Goal: Task Accomplishment & Management: Manage account settings

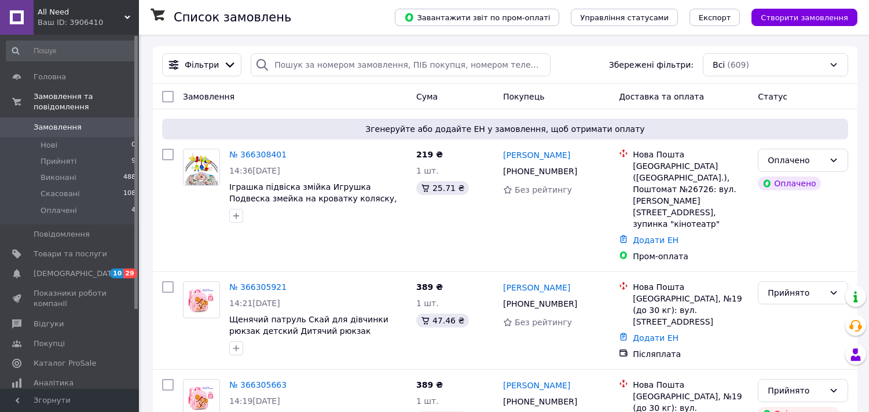
click at [97, 21] on div "Ваш ID: 3906410" at bounding box center [88, 22] width 101 height 10
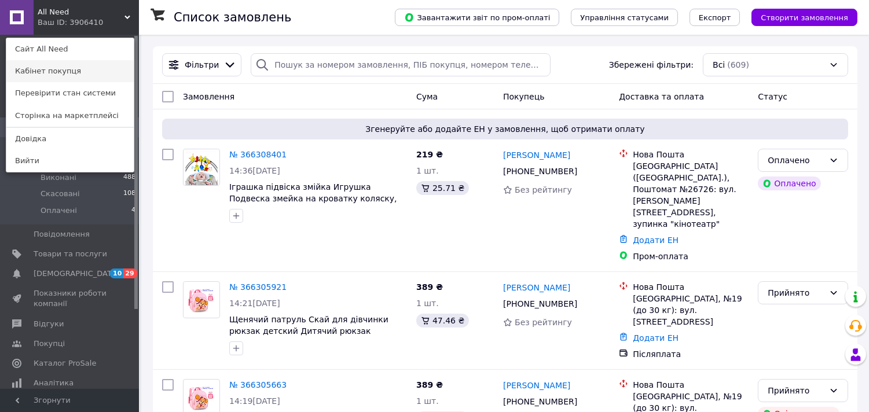
click at [74, 74] on link "Кабінет покупця" at bounding box center [69, 71] width 127 height 22
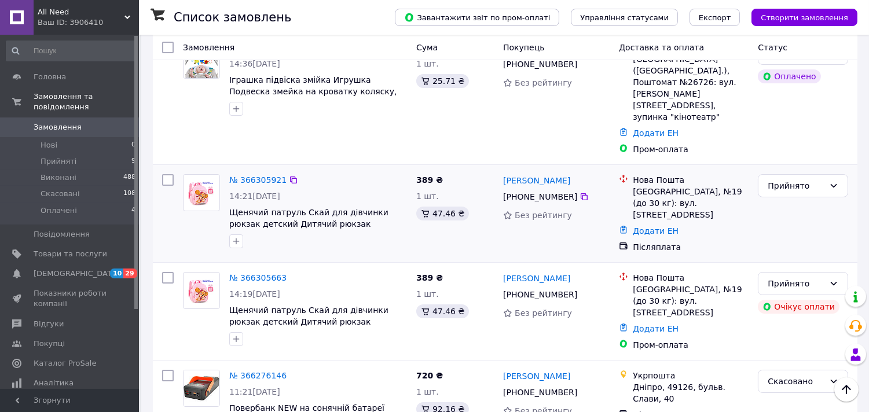
scroll to position [321, 0]
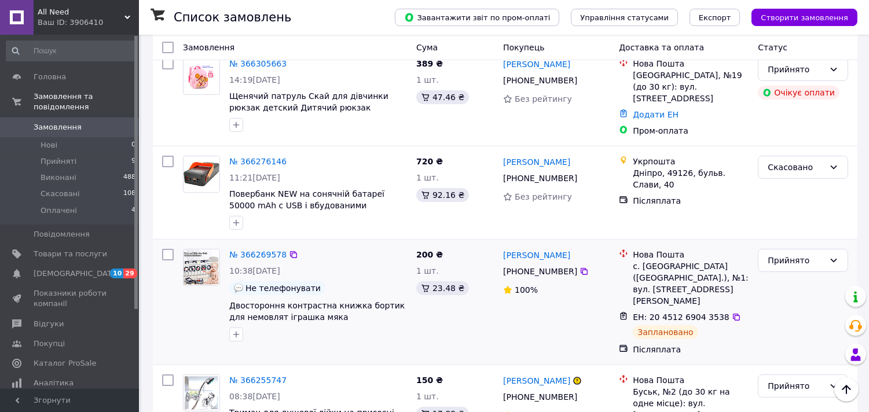
drag, startPoint x: 264, startPoint y: 212, endPoint x: 496, endPoint y: 284, distance: 243.1
click at [496, 284] on div "200 ₴ 1 шт. 23.48 ₴" at bounding box center [455, 302] width 87 height 116
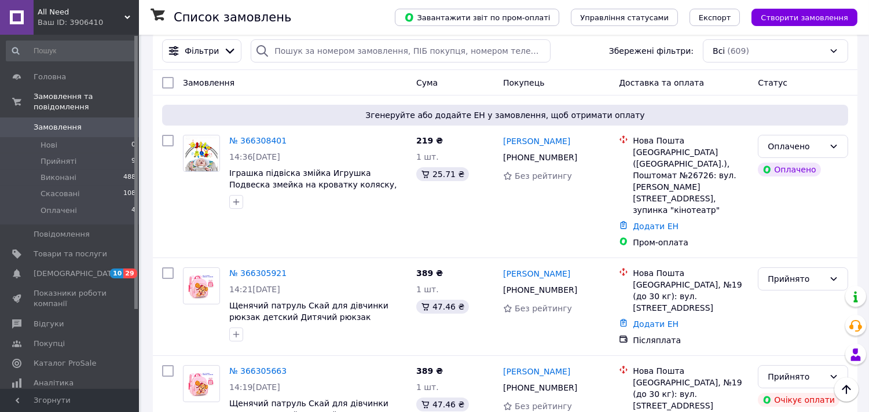
scroll to position [0, 0]
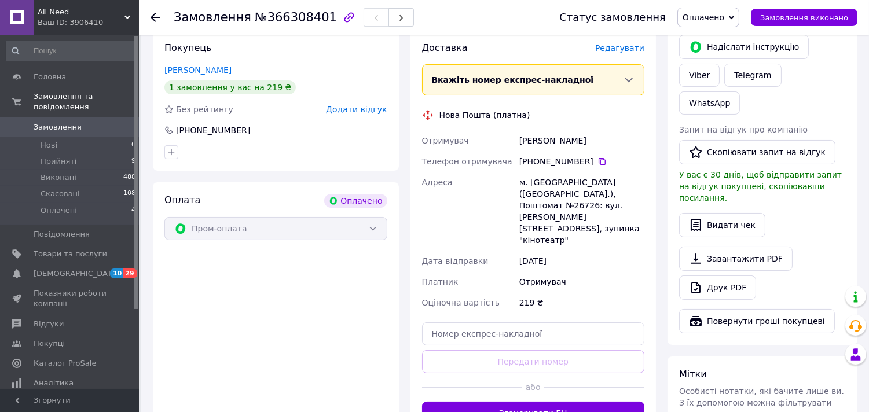
scroll to position [321, 0]
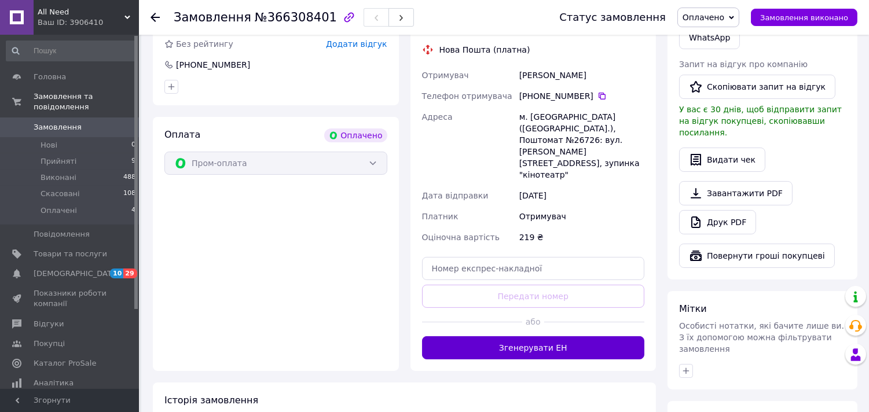
click at [488, 337] on button "Згенерувати ЕН" at bounding box center [533, 348] width 223 height 23
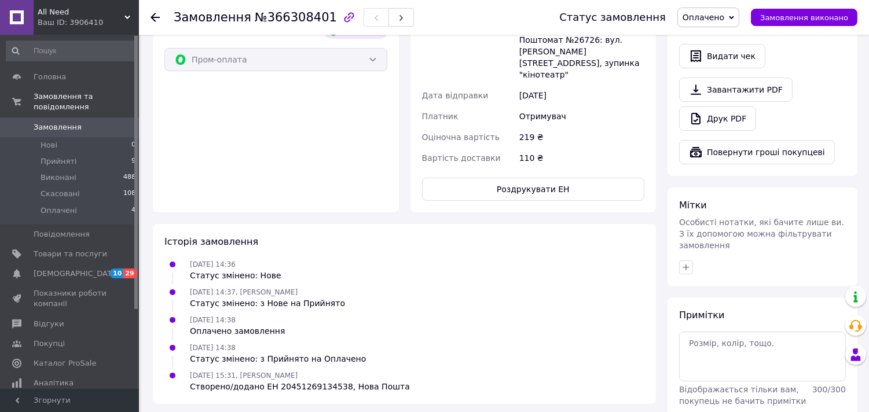
scroll to position [0, 0]
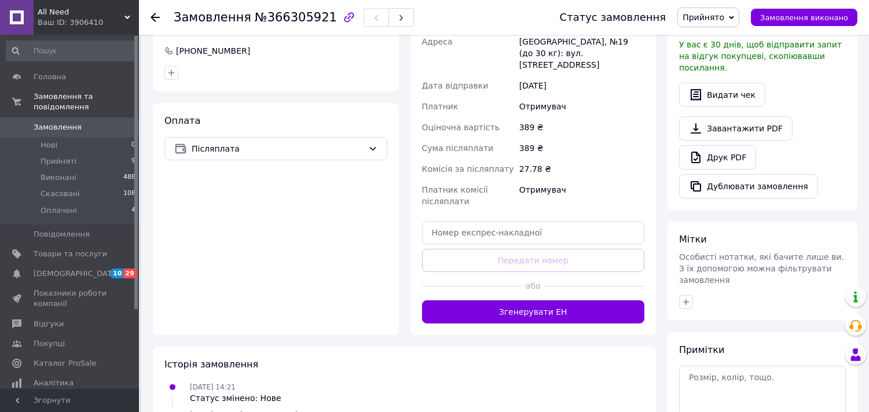
scroll to position [378, 0]
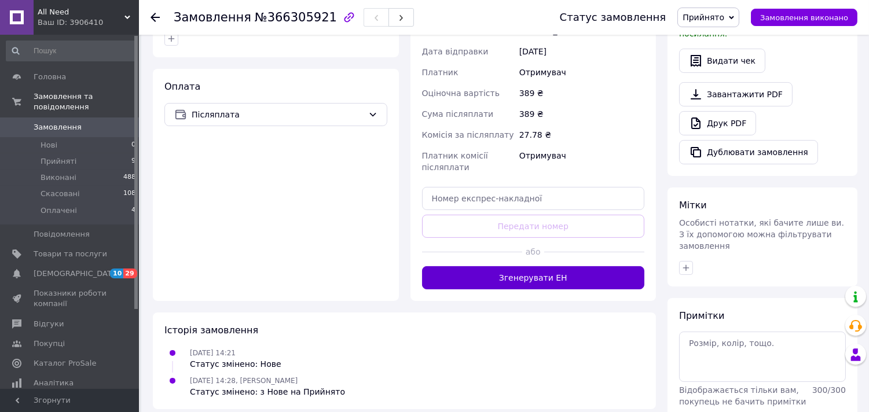
click at [548, 266] on button "Згенерувати ЕН" at bounding box center [533, 277] width 223 height 23
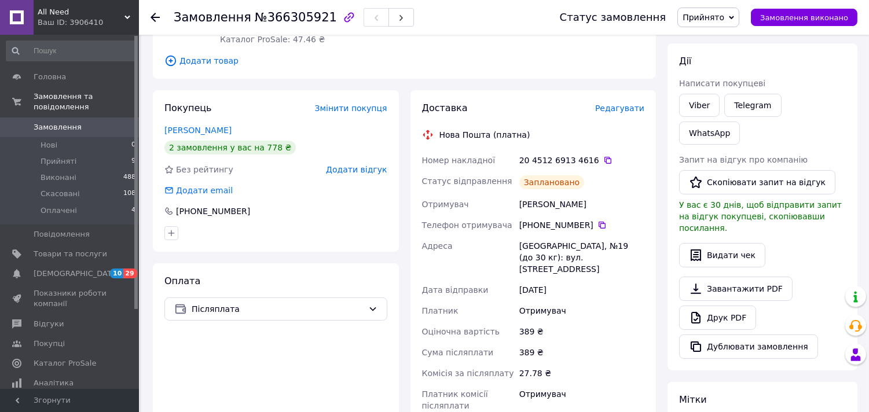
scroll to position [107, 0]
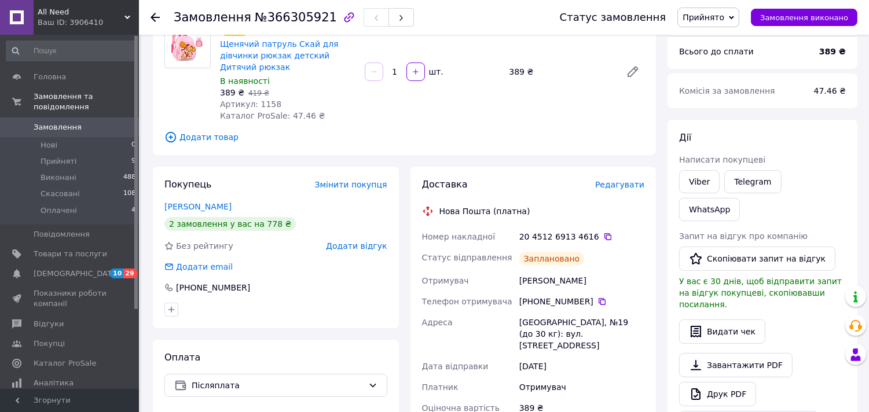
click at [152, 14] on icon at bounding box center [155, 17] width 9 height 9
